Goal: Task Accomplishment & Management: Use online tool/utility

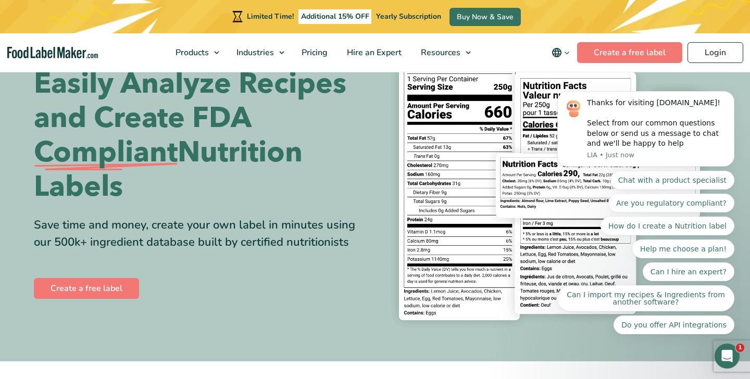
scroll to position [67, 0]
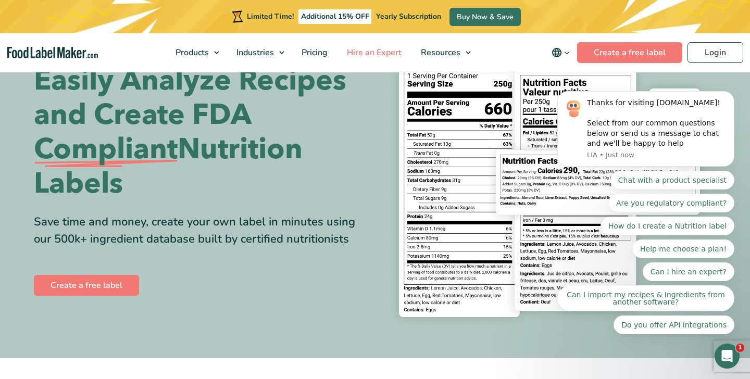
click at [364, 45] on link "Hire an Expert" at bounding box center [373, 52] width 71 height 39
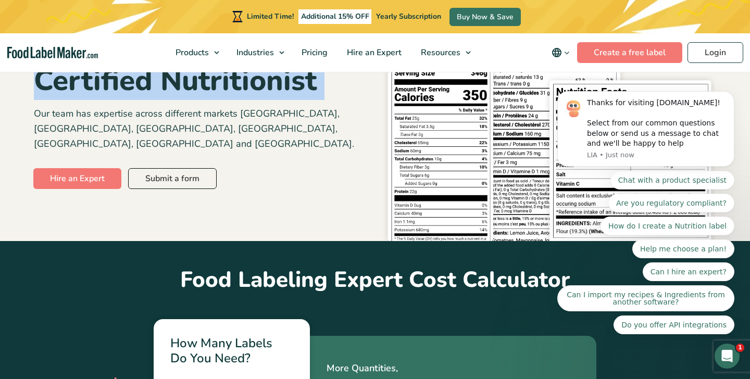
scroll to position [160, 0]
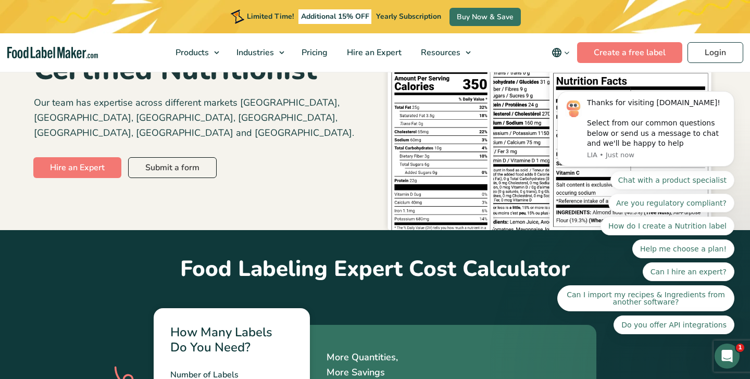
click at [187, 248] on h2 "Food Labeling Expert Cost Calculator" at bounding box center [375, 257] width 683 height 54
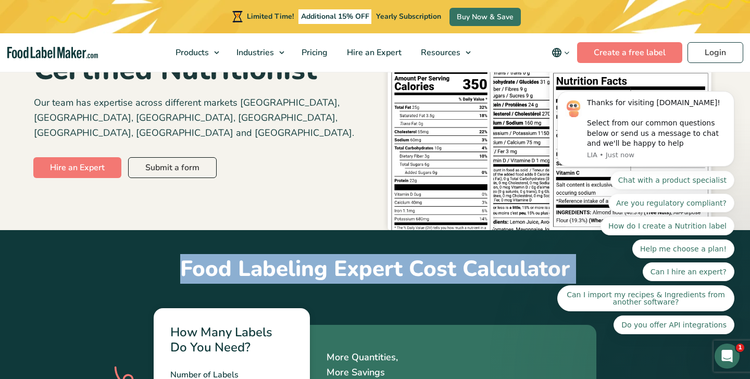
click at [187, 248] on h2 "Food Labeling Expert Cost Calculator" at bounding box center [375, 257] width 683 height 54
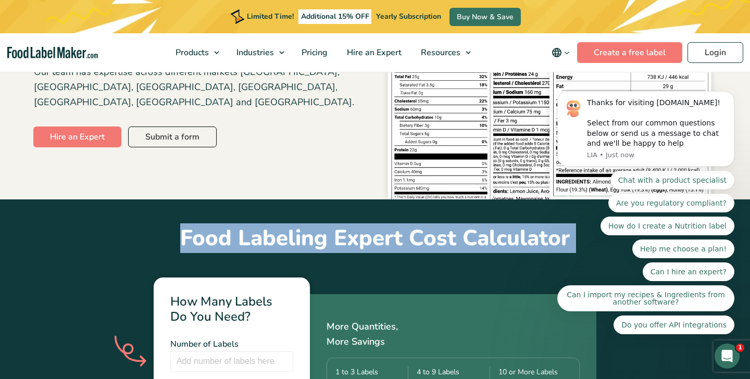
scroll to position [239, 0]
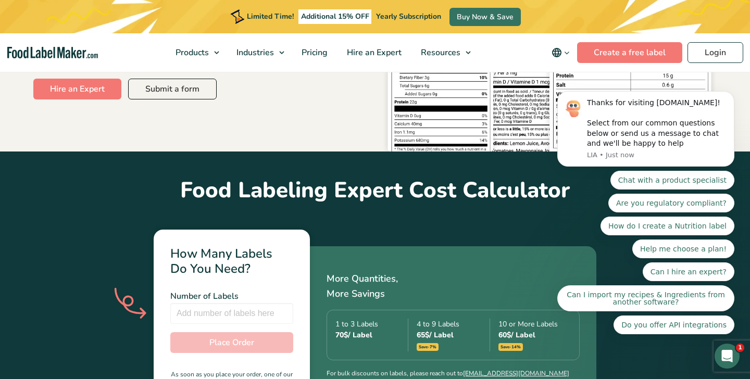
click at [187, 248] on h3 "How Many Labels Do You Need?" at bounding box center [231, 261] width 123 height 30
click at [203, 303] on input "number" at bounding box center [231, 313] width 123 height 21
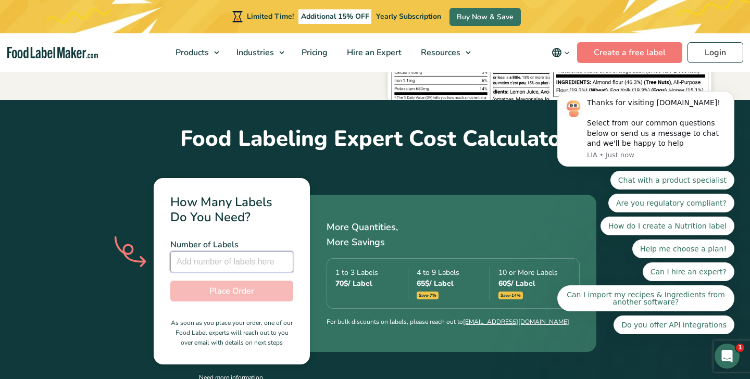
scroll to position [300, 0]
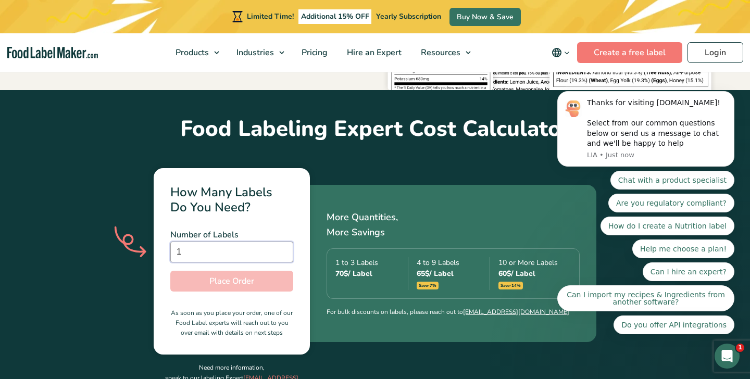
click at [281, 242] on input "1" at bounding box center [231, 252] width 123 height 21
click at [281, 242] on input "2" at bounding box center [231, 252] width 123 height 21
click at [281, 242] on input "3" at bounding box center [231, 252] width 123 height 21
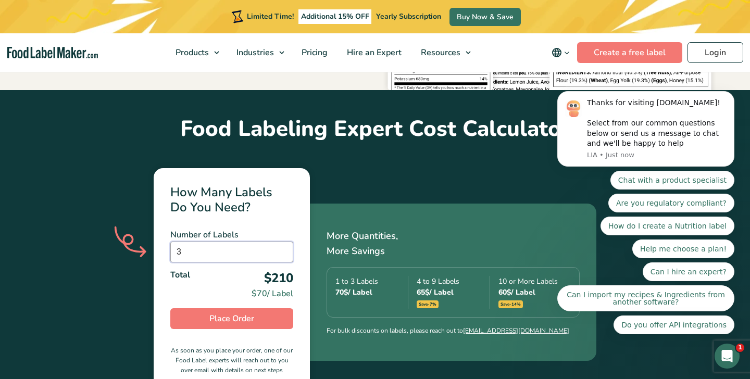
click at [286, 244] on input "3" at bounding box center [231, 252] width 123 height 21
click at [285, 242] on input "2" at bounding box center [231, 252] width 123 height 21
click at [285, 242] on input "1" at bounding box center [231, 252] width 123 height 21
type input "2"
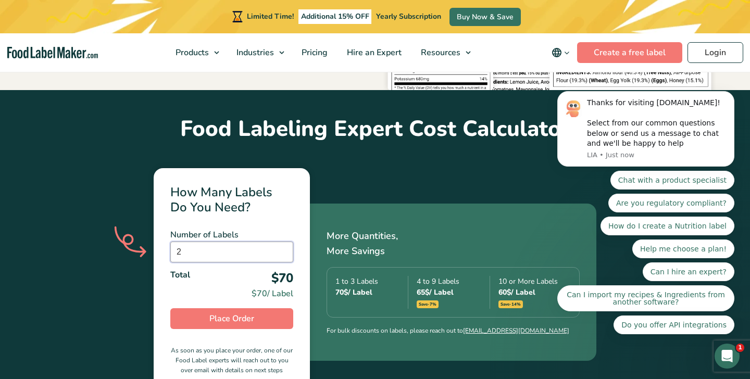
click at [283, 242] on input "2" at bounding box center [231, 252] width 123 height 21
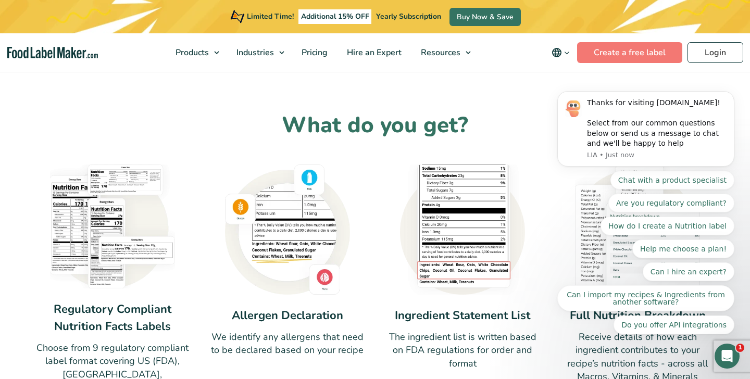
scroll to position [723, 0]
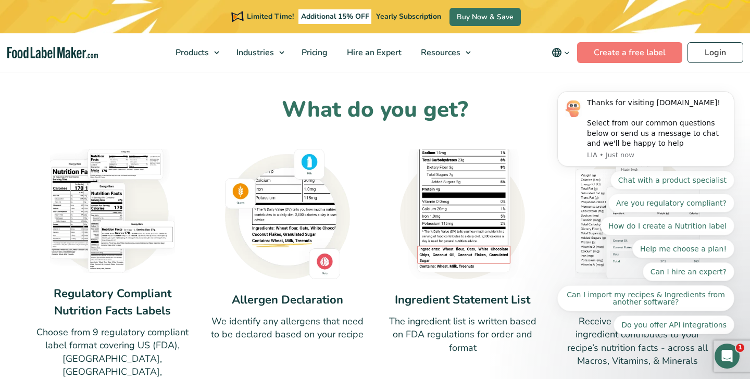
click at [190, 164] on div at bounding box center [112, 211] width 157 height 124
click at [106, 176] on img at bounding box center [112, 211] width 125 height 124
click at [193, 192] on div "Regulatory Compliant Nutrition Facts Labels Choose from 9 regulatory compliant …" at bounding box center [375, 290] width 683 height 282
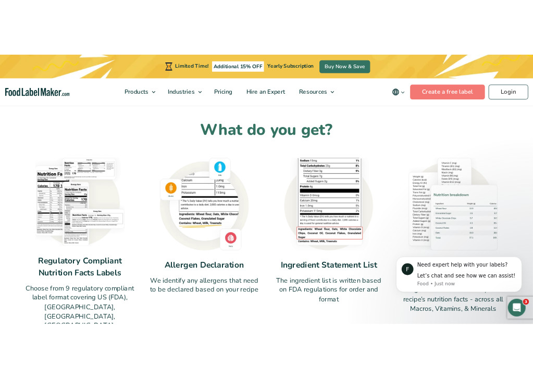
scroll to position [840, 0]
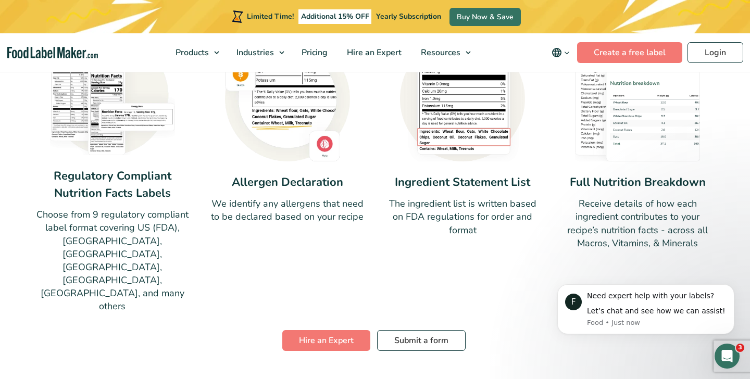
click at [515, 197] on p "The ingredient list is written based on FDA regulations for order and format" at bounding box center [463, 217] width 157 height 40
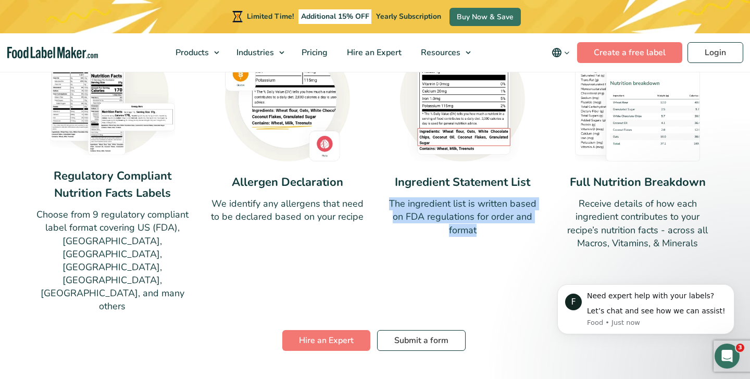
click at [515, 197] on p "The ingredient list is written based on FDA regulations for order and format" at bounding box center [463, 217] width 157 height 40
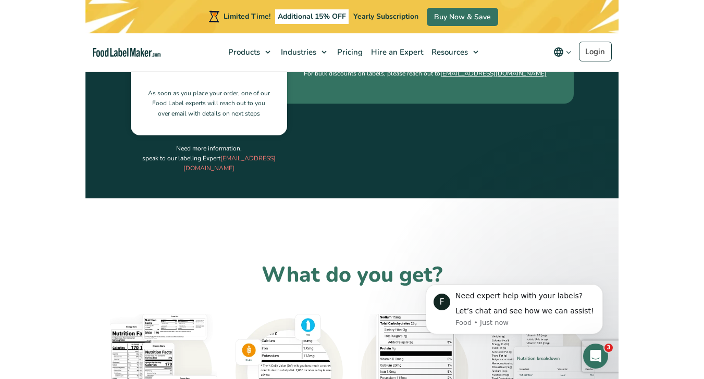
scroll to position [840, 0]
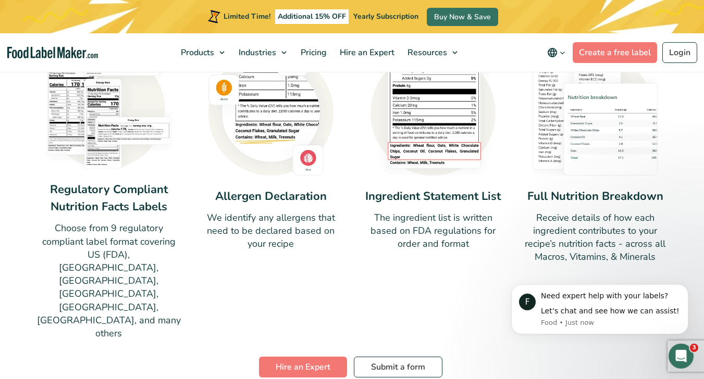
click at [522, 162] on div "Regulatory Compliant Nutrition Facts Labels Choose from 9 regulatory compliant …" at bounding box center [352, 192] width 630 height 295
